Goal: Information Seeking & Learning: Learn about a topic

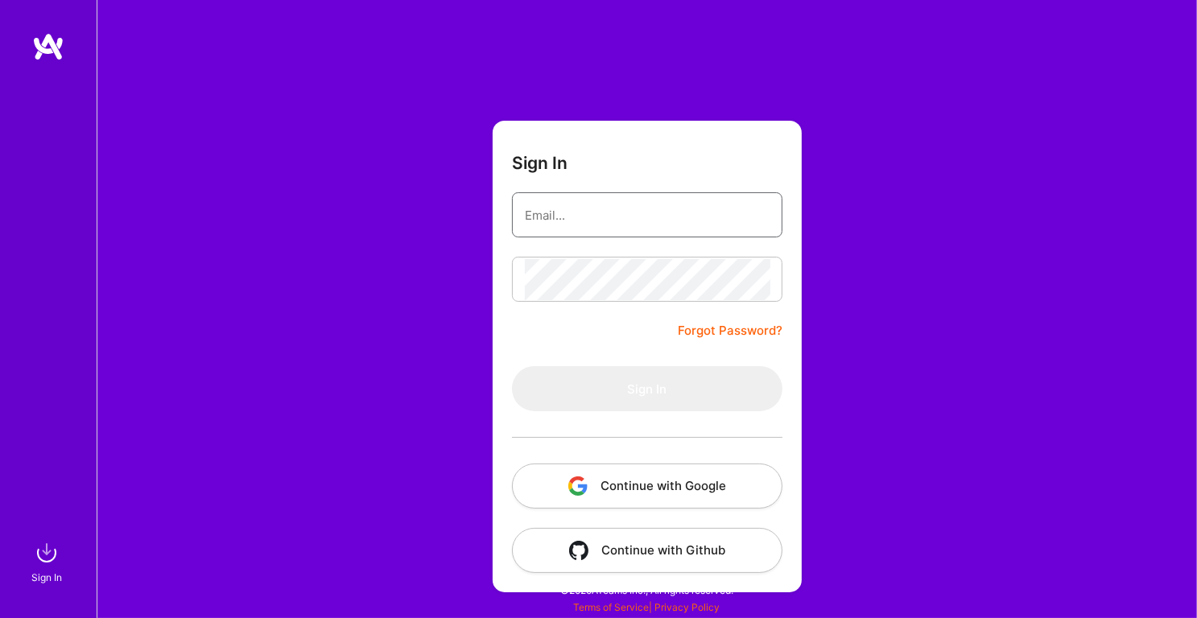
click at [608, 226] on input "email" at bounding box center [647, 215] width 245 height 41
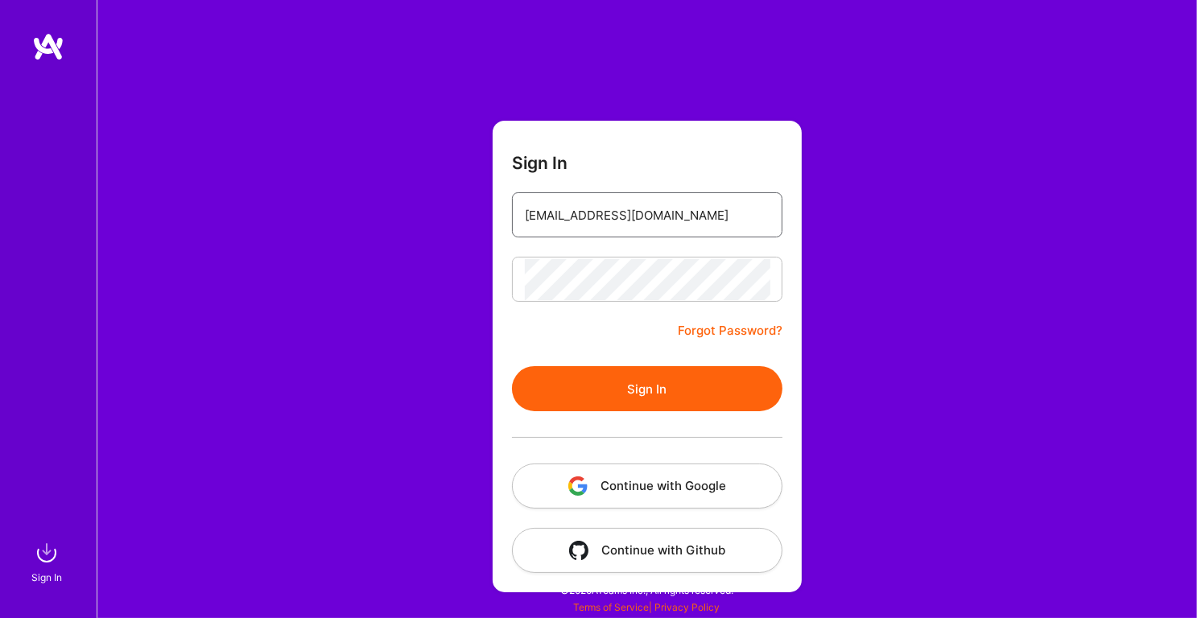
type input "mohansinghjaipur@gmail.com"
click at [625, 396] on button "Sign In" at bounding box center [647, 388] width 270 height 45
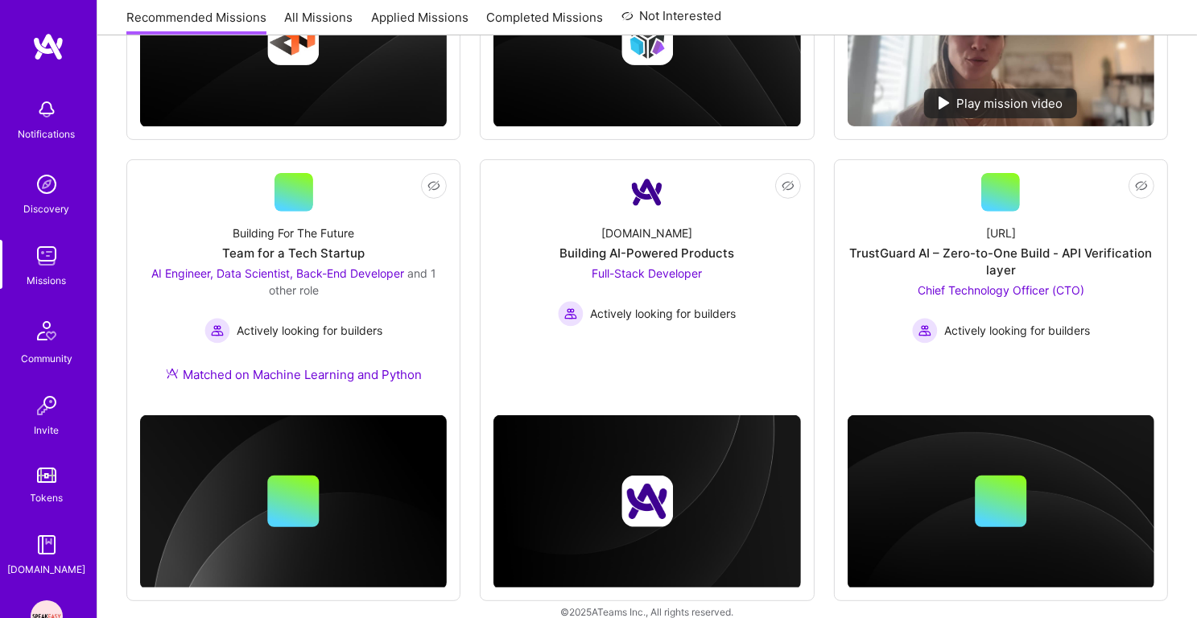
scroll to position [594, 0]
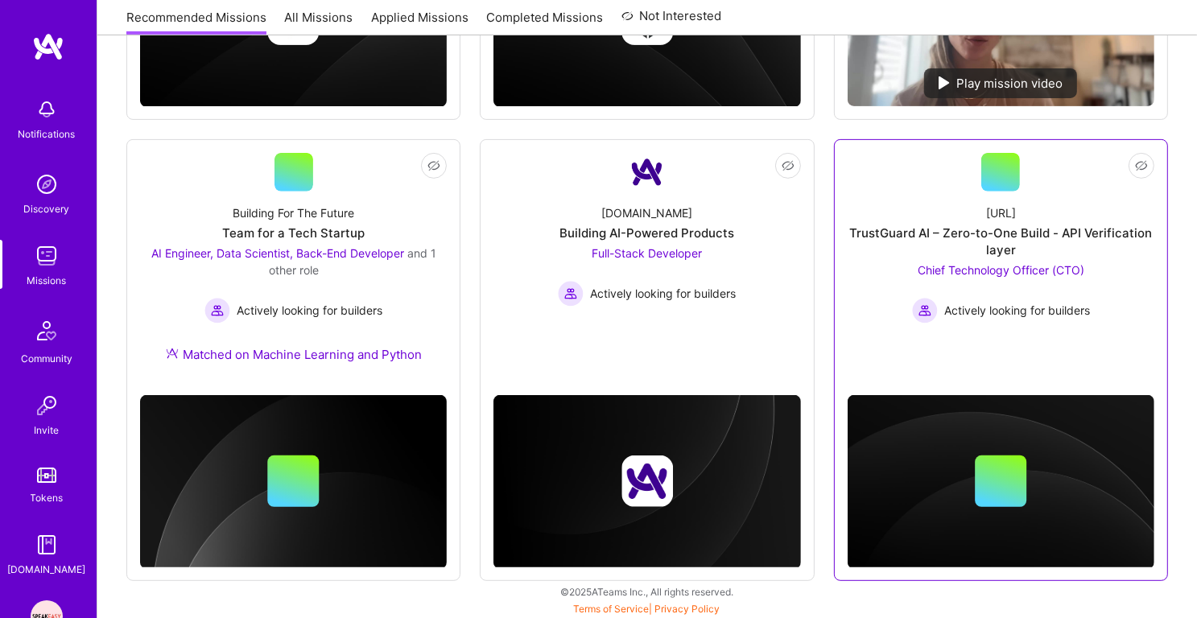
click at [986, 208] on div "Trustguard.ai" at bounding box center [1001, 212] width 30 height 17
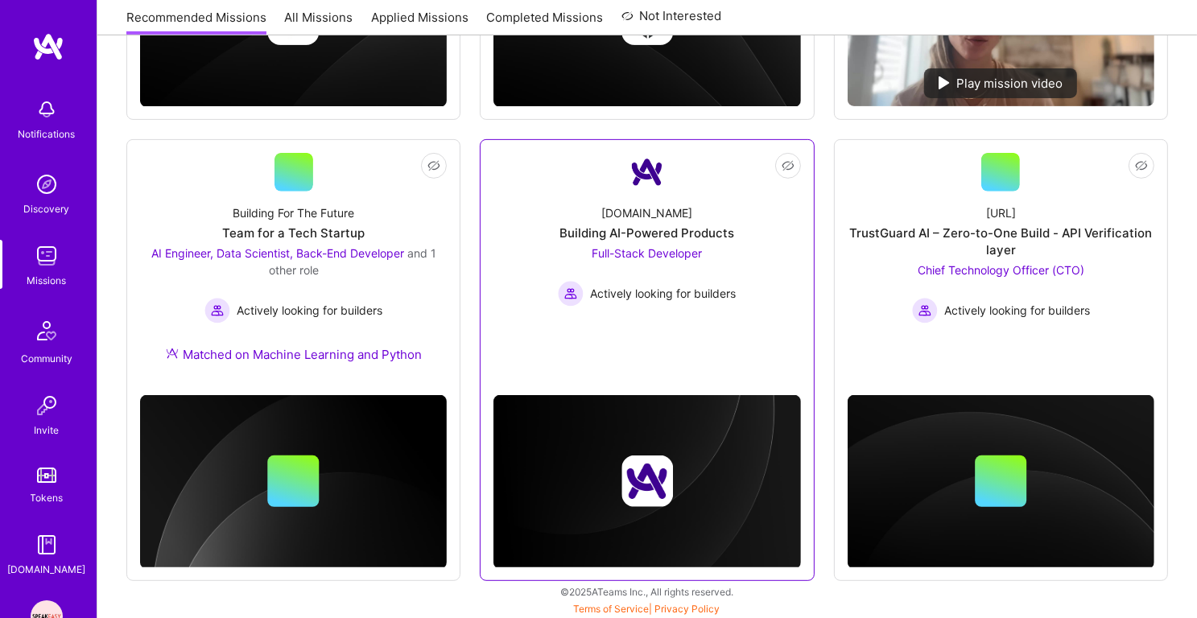
click at [637, 229] on div "Building AI-Powered Products" at bounding box center [646, 233] width 175 height 17
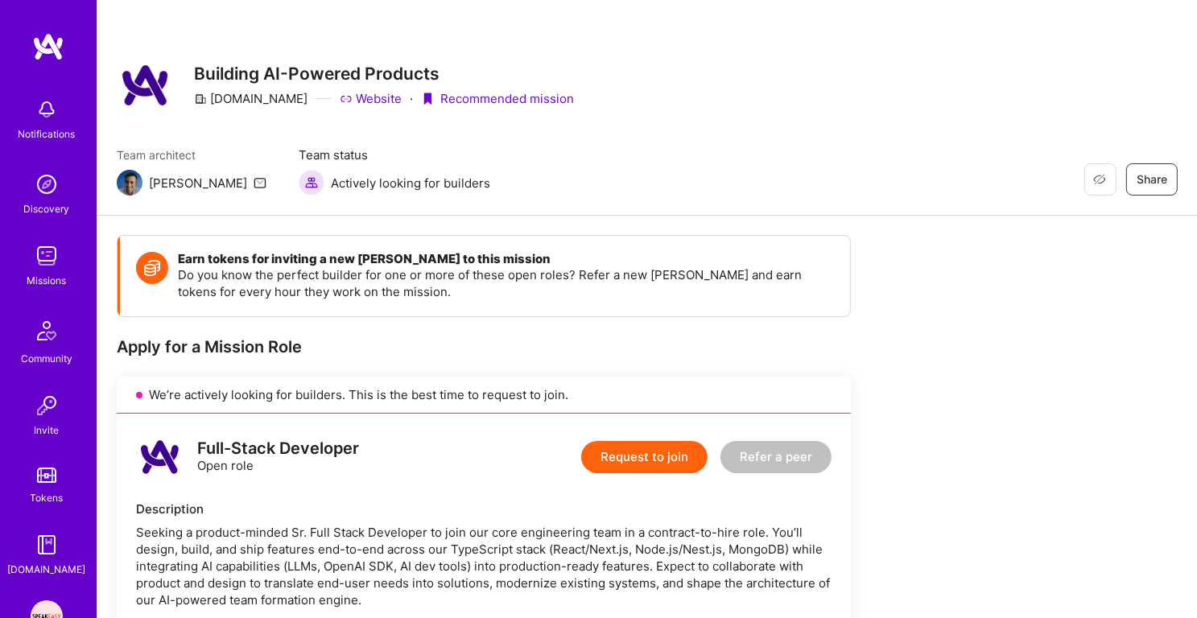
click at [60, 249] on img at bounding box center [47, 256] width 32 height 32
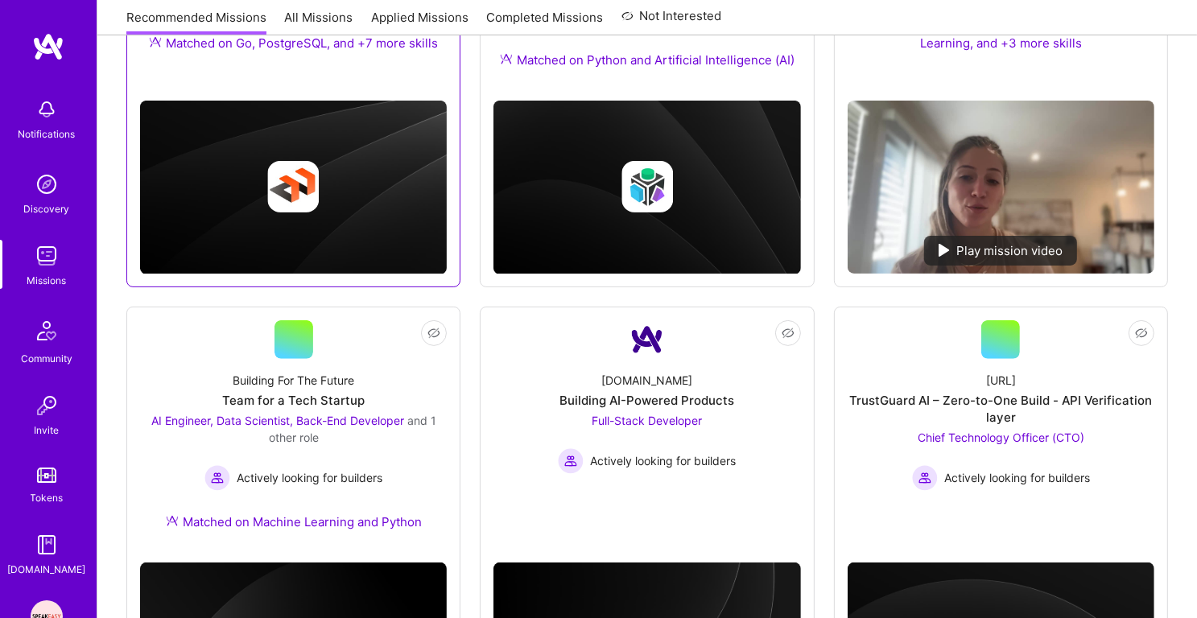
scroll to position [594, 0]
